Goal: Find specific page/section: Find specific page/section

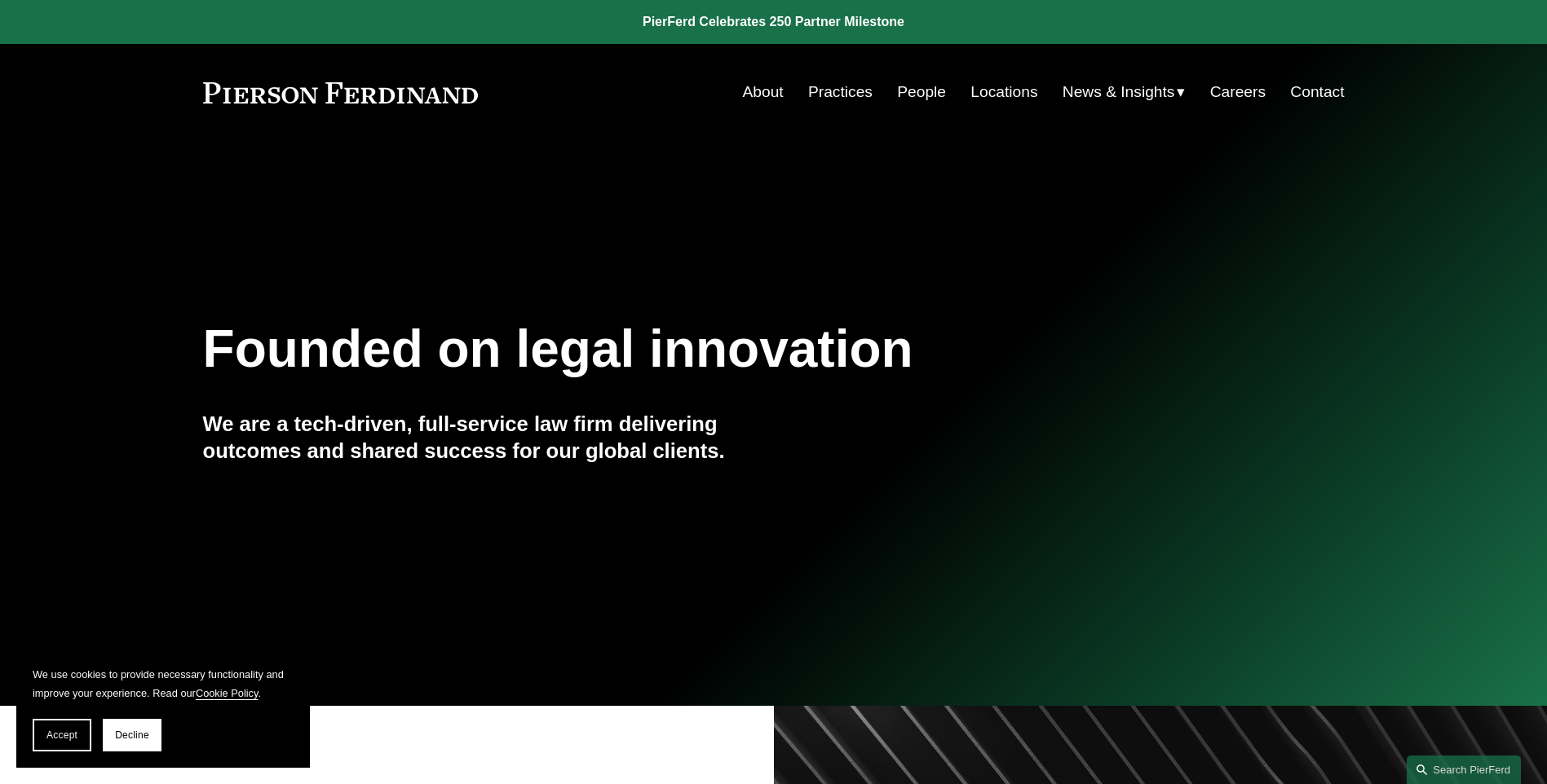
click at [861, 84] on link "People" at bounding box center [921, 92] width 49 height 31
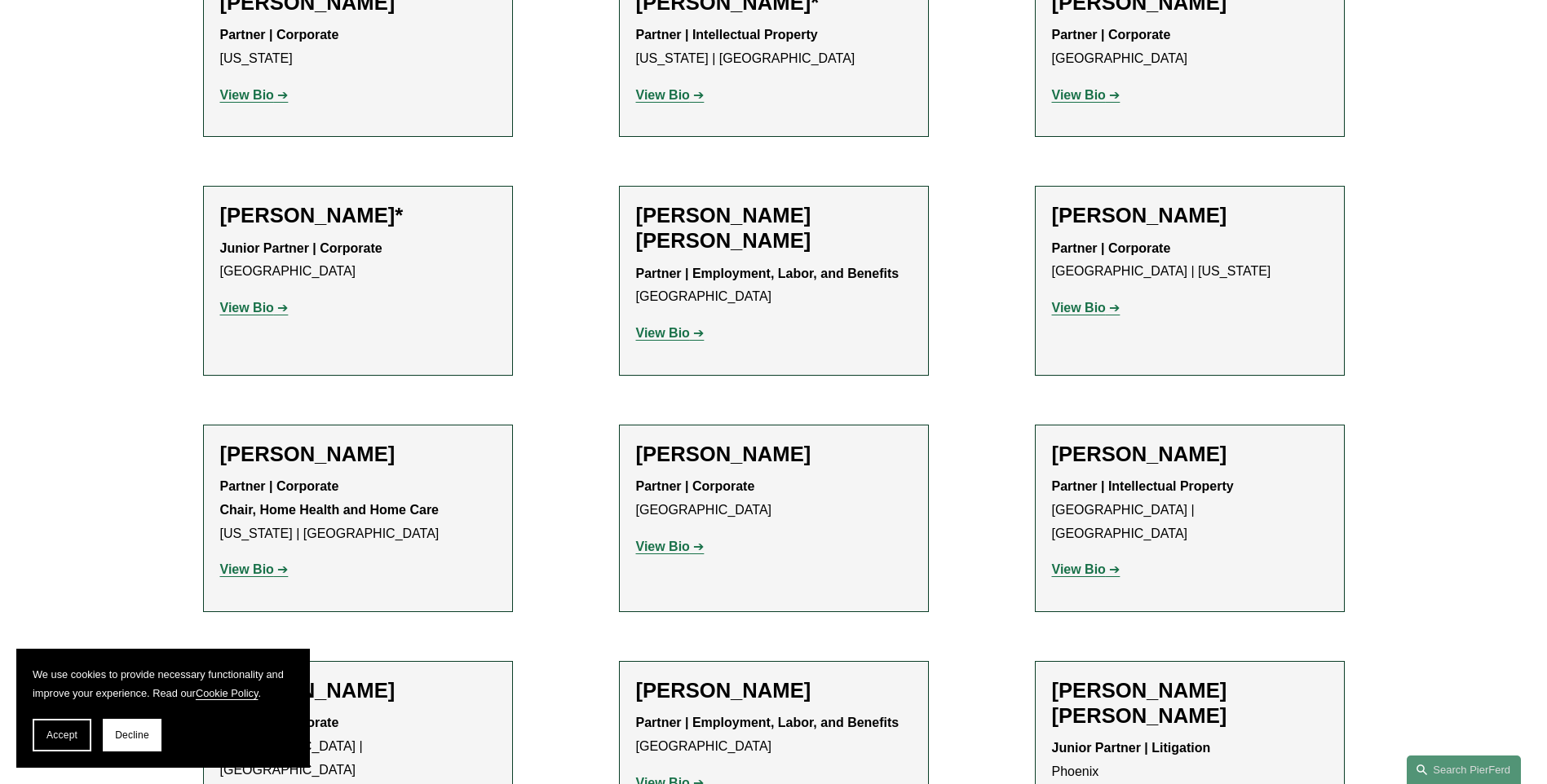
scroll to position [7220, 0]
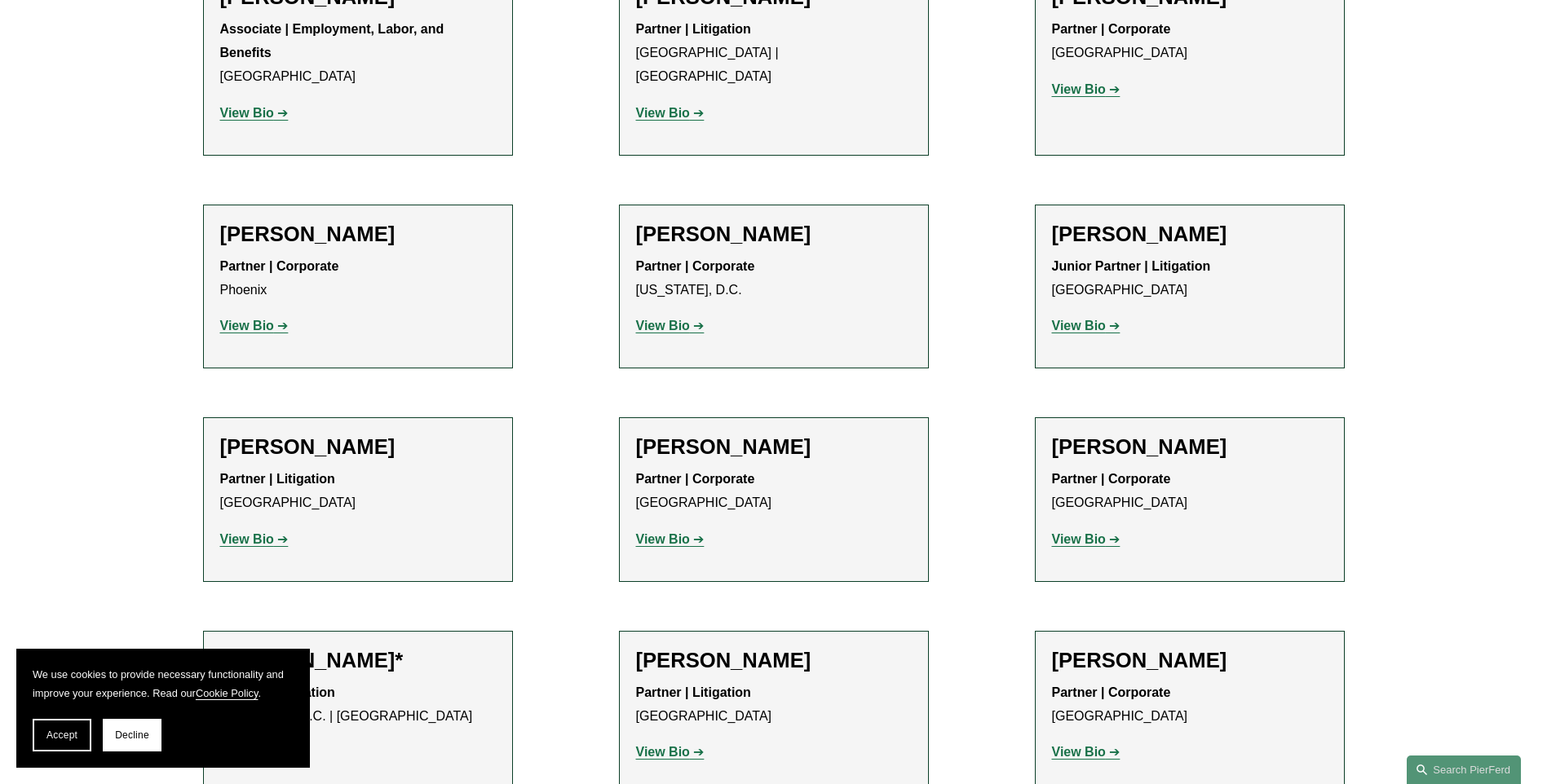
click at [1103, 745] on strong "View Bio" at bounding box center [1078, 752] width 53 height 14
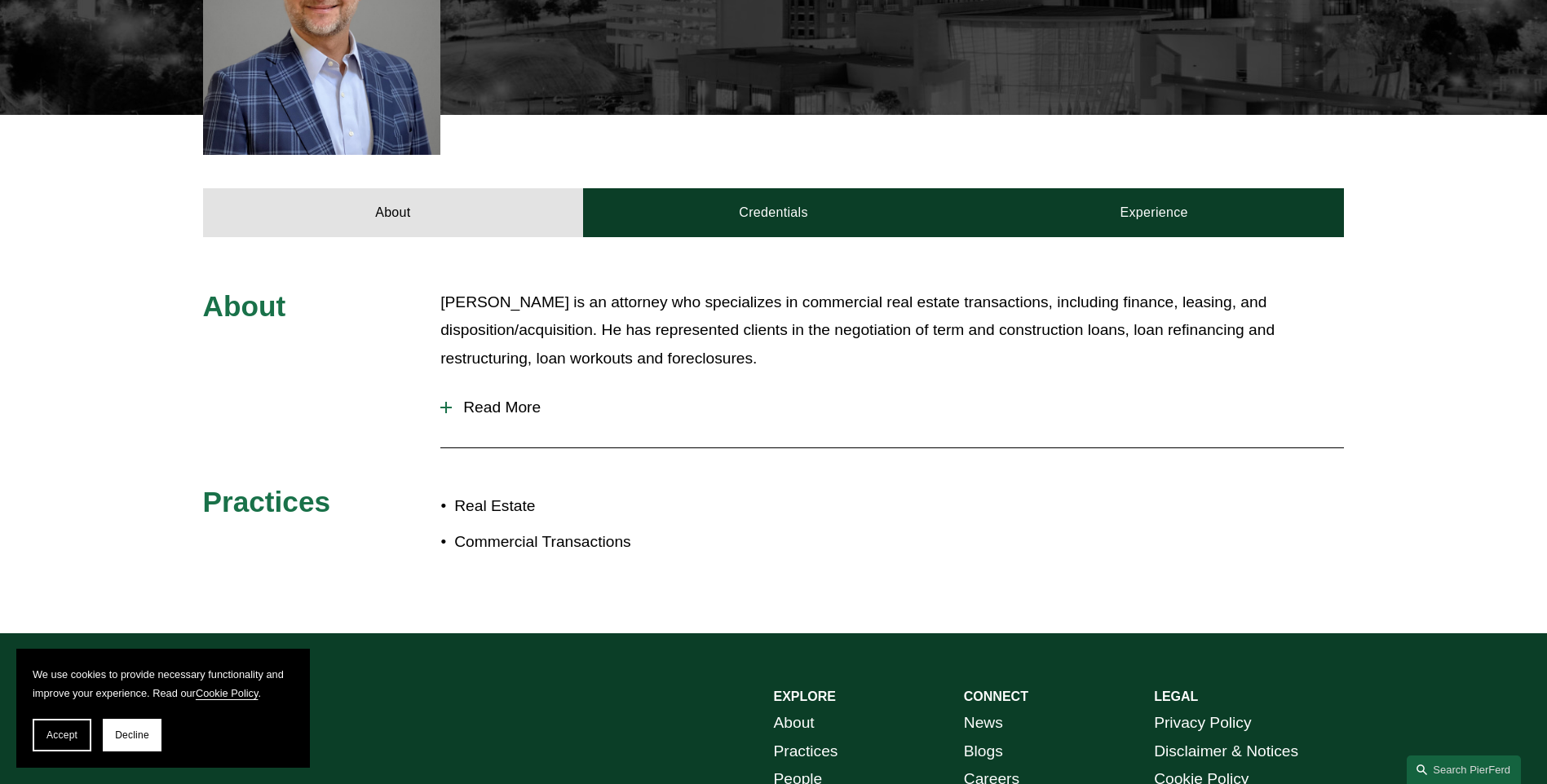
scroll to position [570, 0]
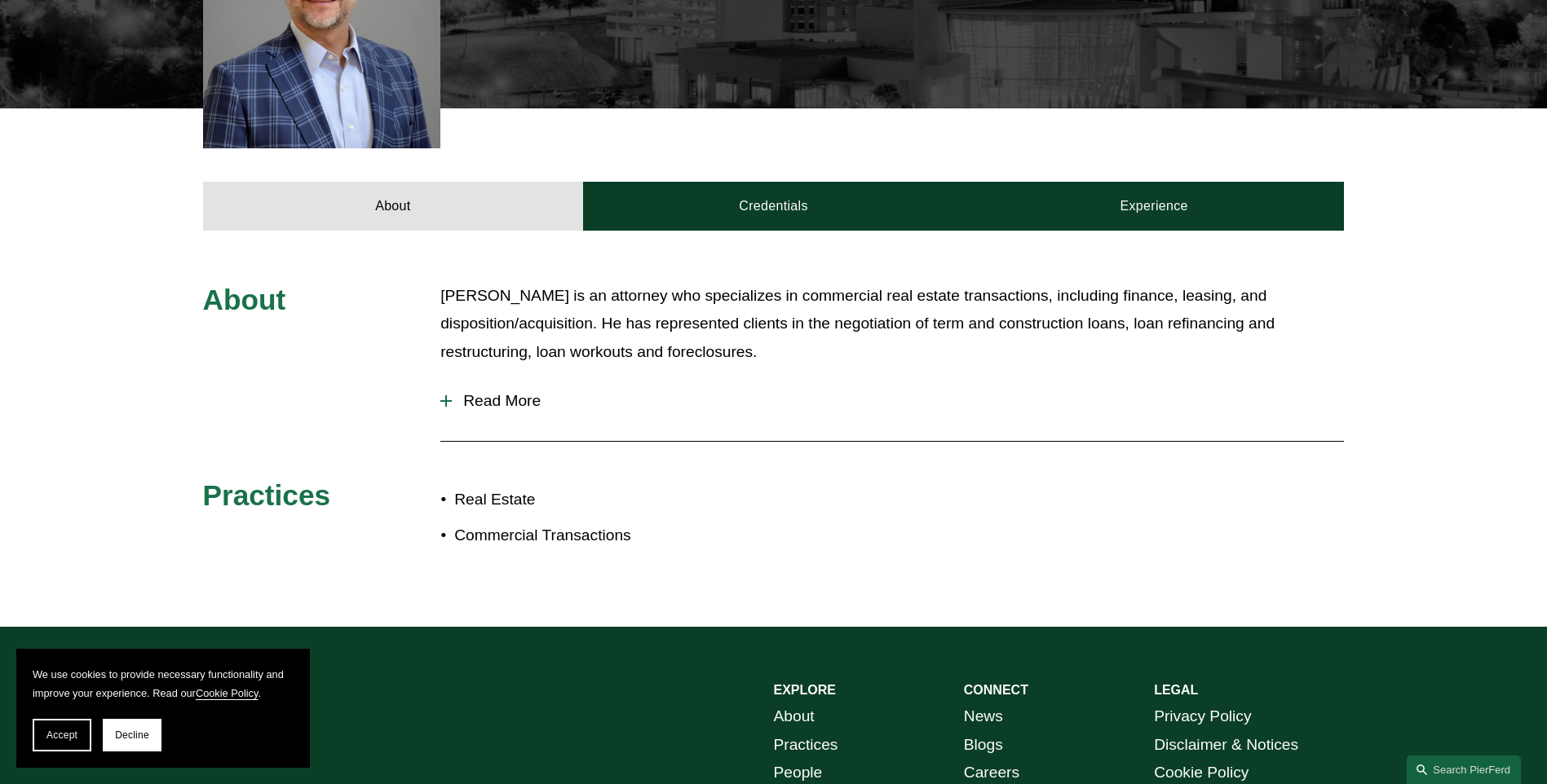
click at [466, 392] on span "Read More" at bounding box center [897, 401] width 892 height 18
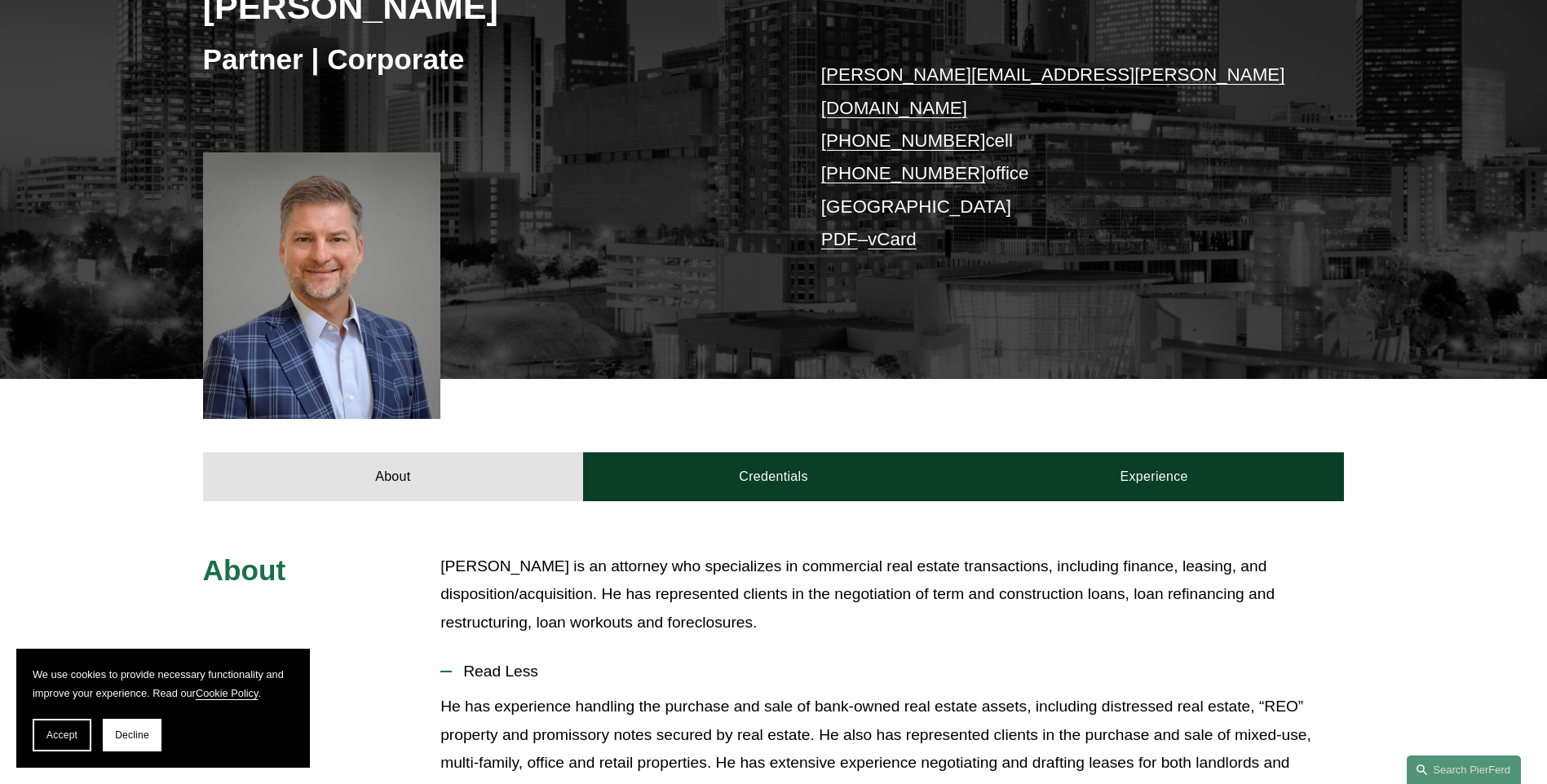
scroll to position [146, 0]
